Goal: Information Seeking & Learning: Learn about a topic

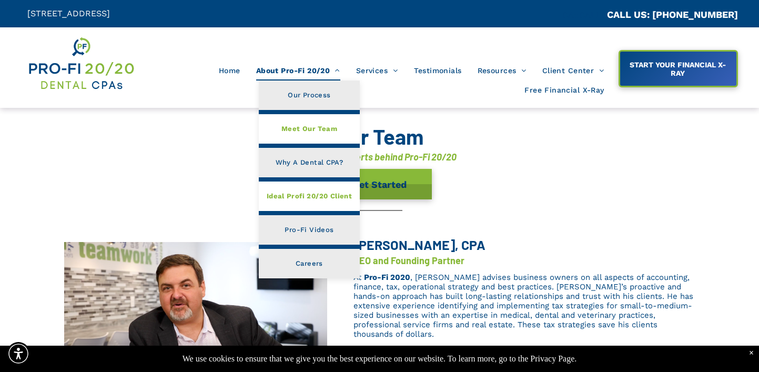
click at [295, 201] on span "Ideal Profi 20/20 Client" at bounding box center [309, 196] width 85 height 14
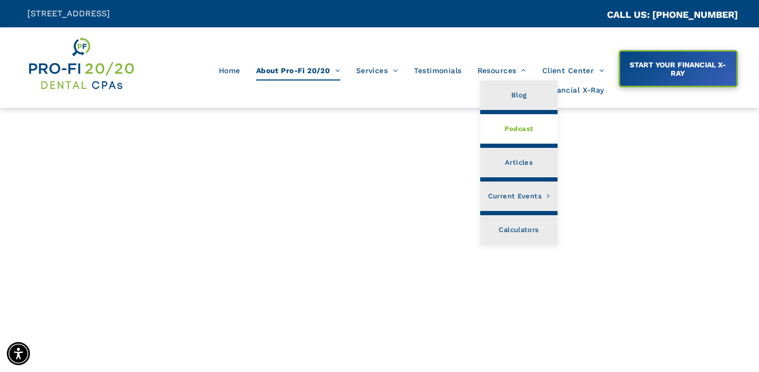
click at [514, 127] on span "Podcast" at bounding box center [519, 129] width 29 height 14
